Goal: Task Accomplishment & Management: Manage account settings

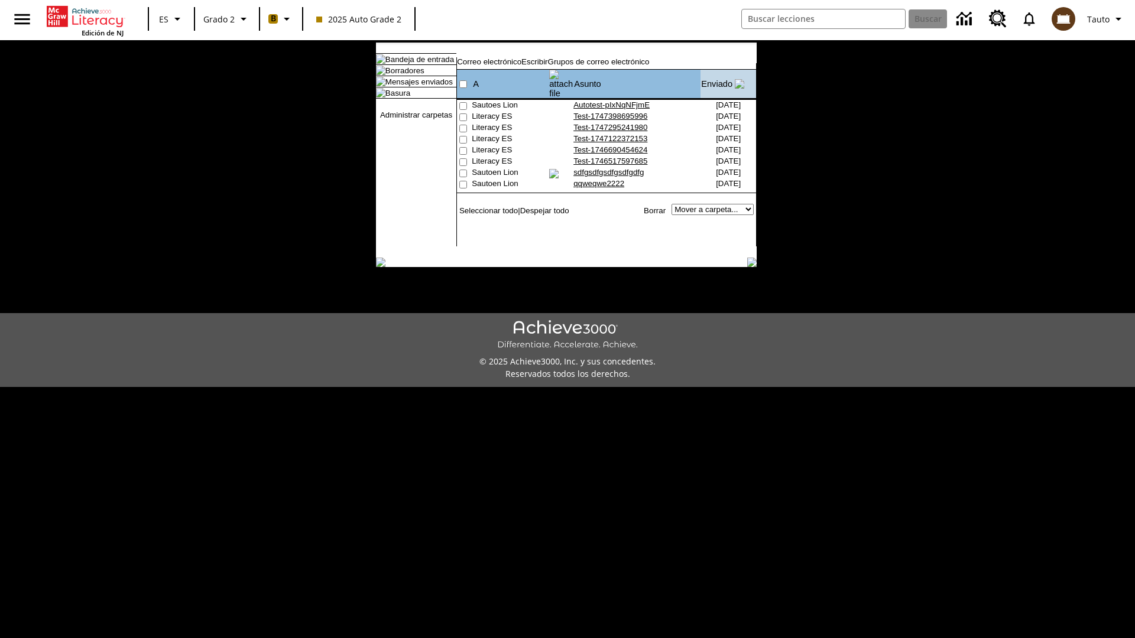
click at [462, 102] on input"] "checkbox" at bounding box center [463, 106] width 8 height 8
checkbox input"] "true"
click at [656, 209] on link "Borrar" at bounding box center [655, 210] width 22 height 9
